Goal: Task Accomplishment & Management: Manage account settings

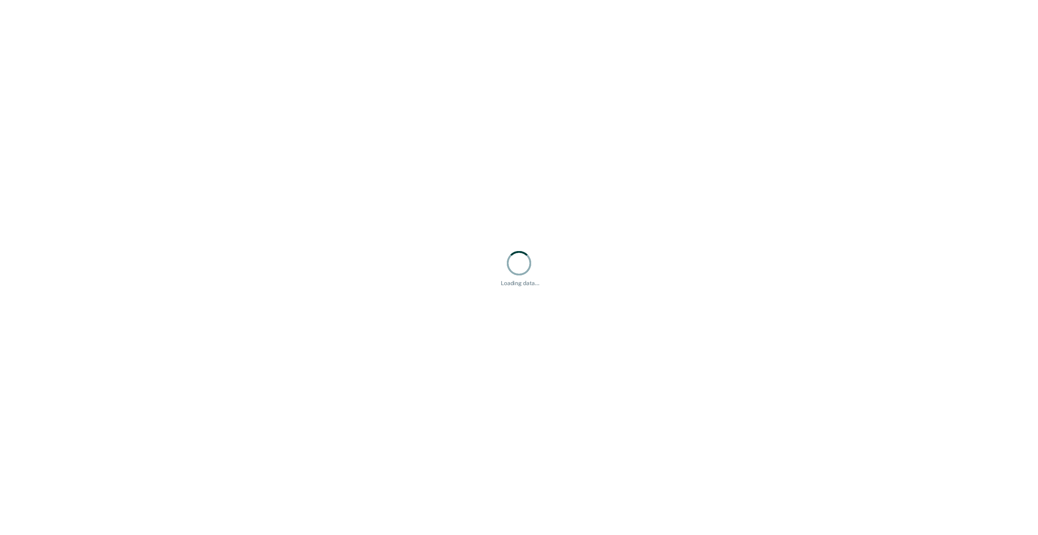
click at [219, 344] on div "Loading data..." at bounding box center [519, 267] width 1038 height 535
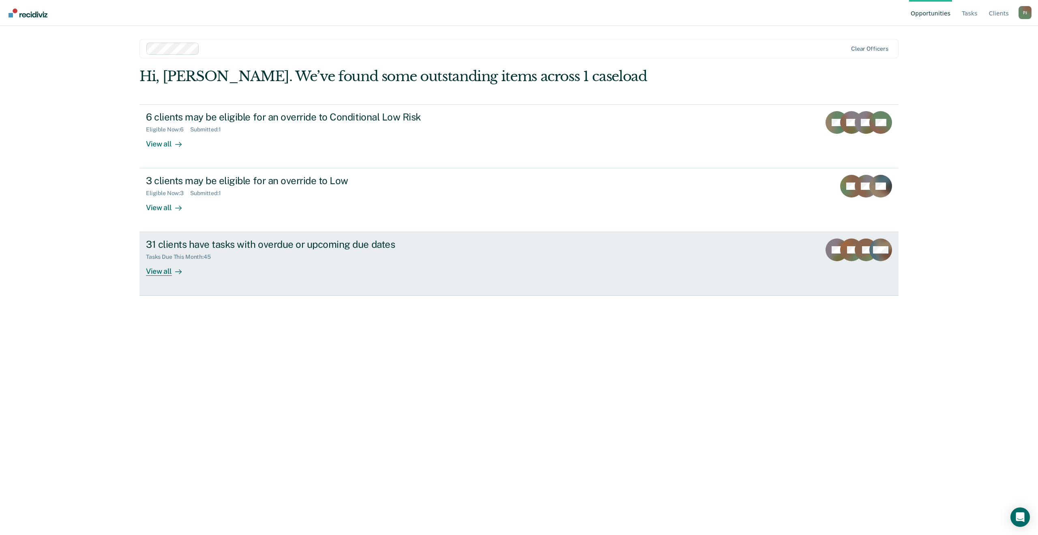
click at [493, 245] on link "31 clients have tasks with overdue or upcoming due dates Tasks Due This Month :…" at bounding box center [518, 264] width 759 height 64
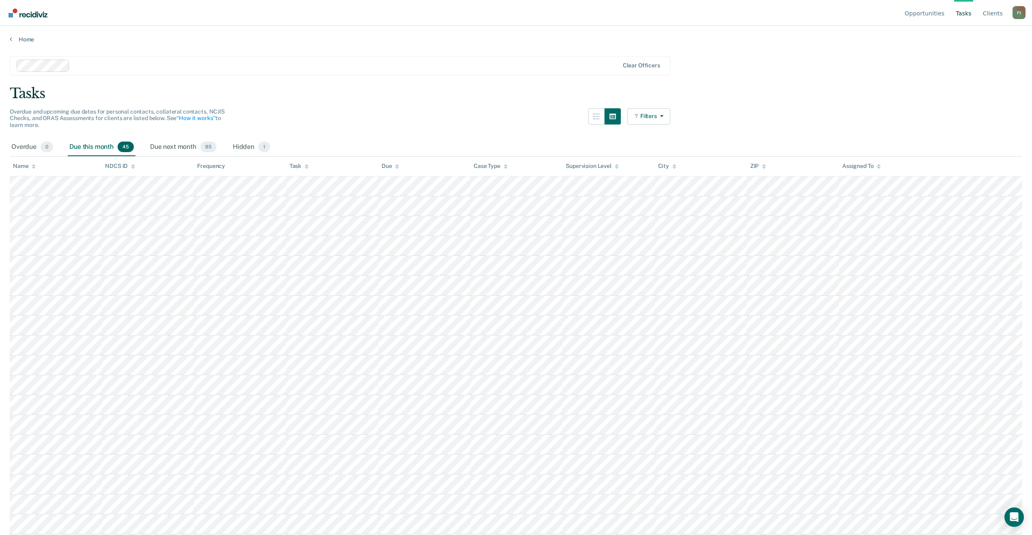
click at [295, 166] on div "Task" at bounding box center [299, 166] width 19 height 7
click at [241, 146] on div "Hidden 1" at bounding box center [251, 147] width 41 height 18
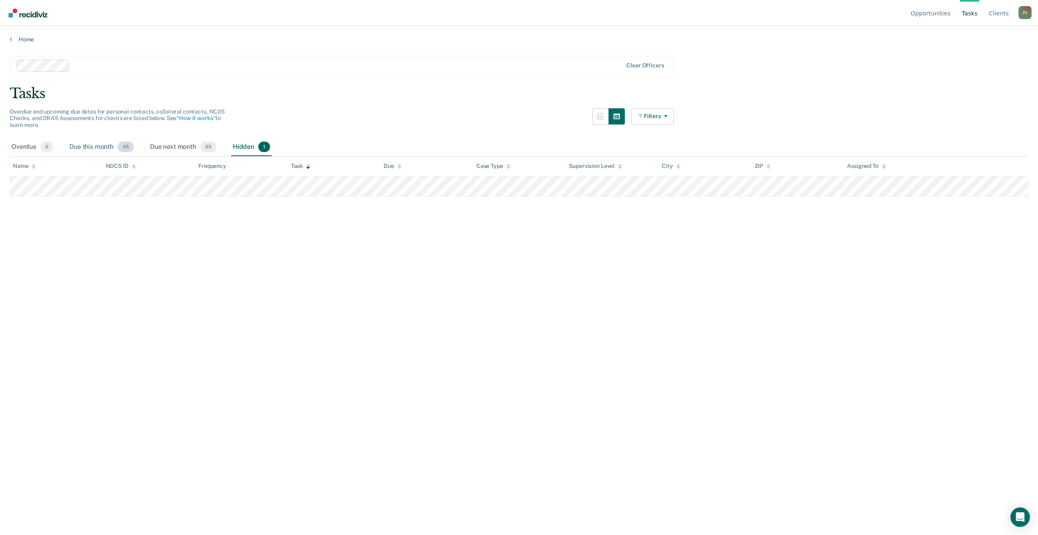
click at [101, 144] on div "Due this month 45" at bounding box center [102, 147] width 68 height 18
